Goal: Use online tool/utility

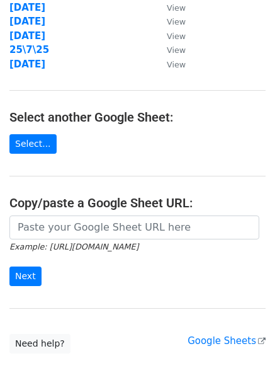
scroll to position [219, 0]
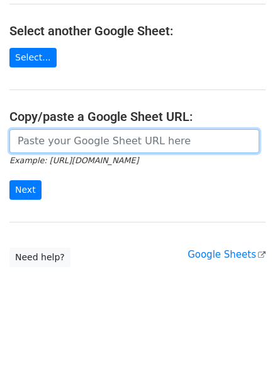
click at [101, 139] on input "url" at bounding box center [134, 141] width 250 height 24
paste input "https://docs.google.com/spreadsheets/d/1XYnEfaIZcTtyqeJZzR-7RH7-DHedCYjRvlGZVpQ…"
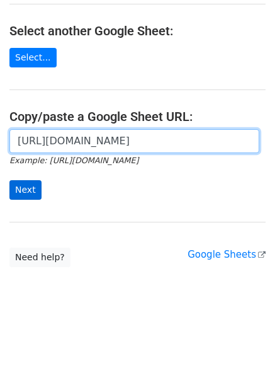
scroll to position [0, 255]
type input "https://docs.google.com/spreadsheets/d/1XYnEfaIZcTtyqeJZzR-7RH7-DHedCYjRvlGZVpQ…"
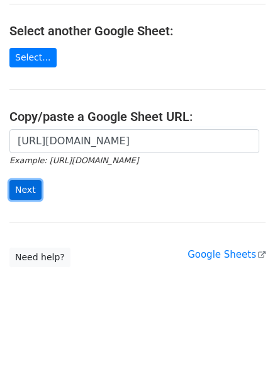
click at [23, 187] on input "Next" at bounding box center [25, 190] width 32 height 20
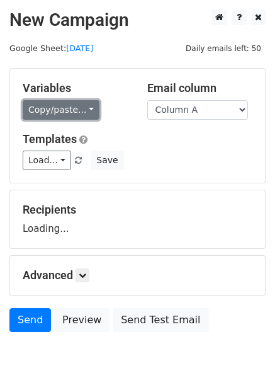
click at [75, 108] on link "Copy/paste..." at bounding box center [61, 110] width 77 height 20
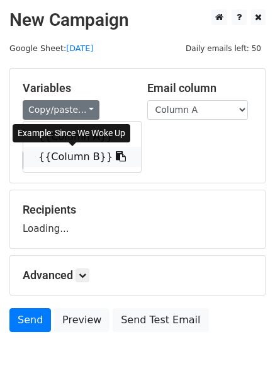
click at [62, 153] on link "{{Column B}}" at bounding box center [82, 157] width 118 height 20
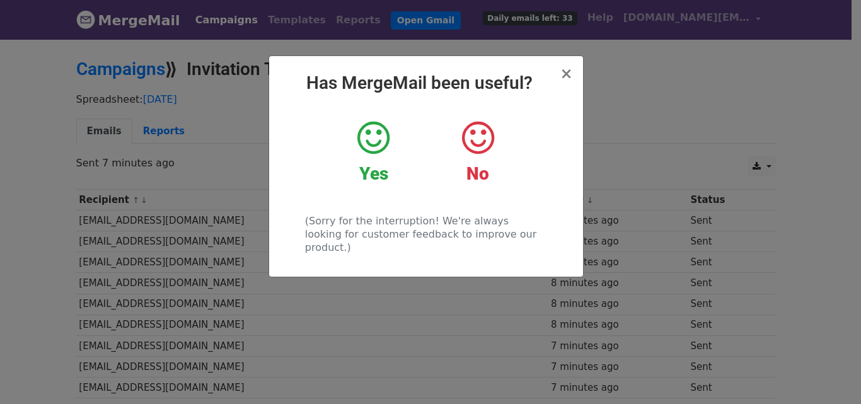
drag, startPoint x: 670, startPoint y: 124, endPoint x: 721, endPoint y: 88, distance: 62.4
click at [670, 124] on div "× Has MergeMail been useful? Yes No (Sorry for the interruption! We're always l…" at bounding box center [430, 221] width 861 height 366
